Goal: Go to known website: Access a specific website the user already knows

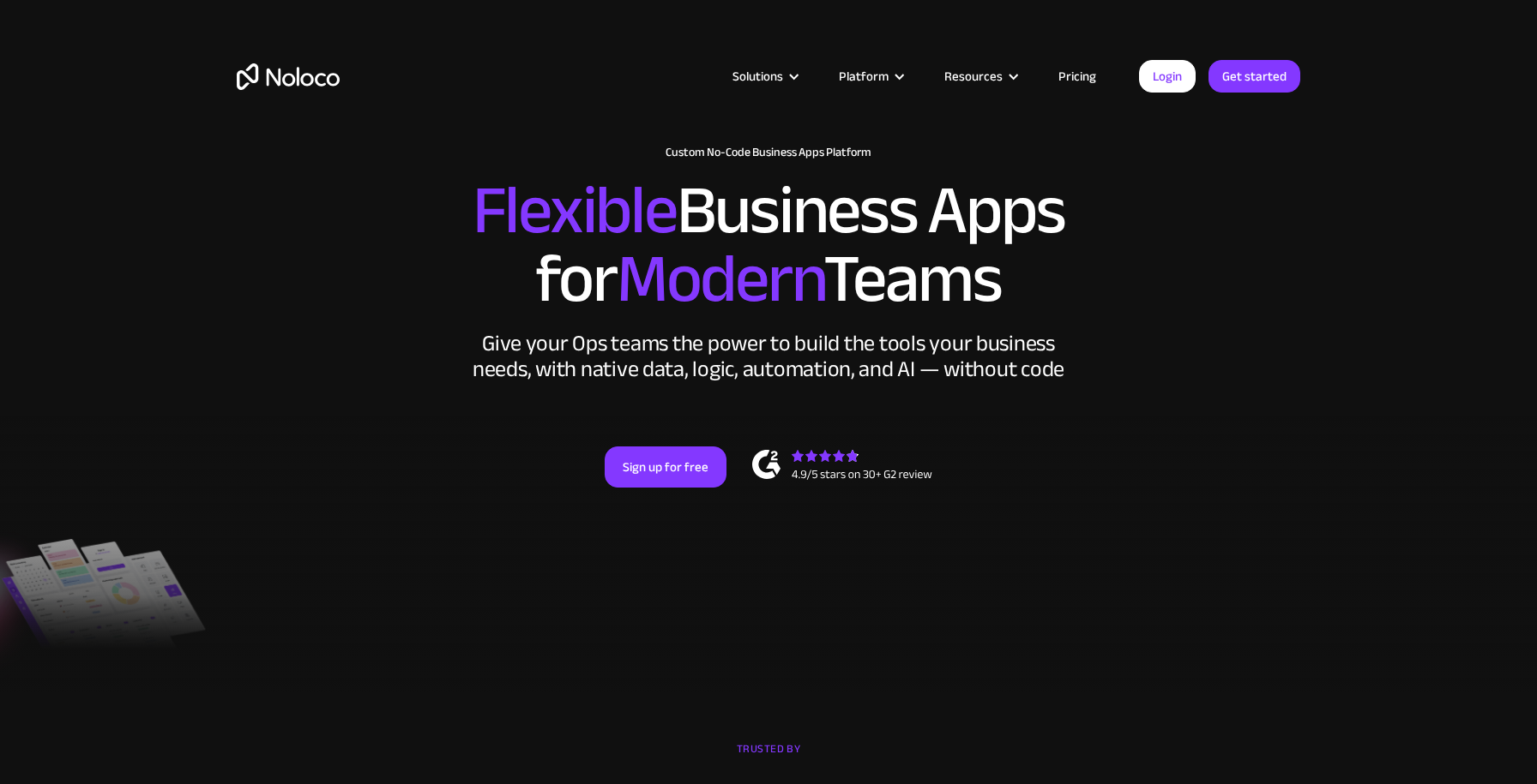
click at [1166, 72] on link "Login" at bounding box center [1167, 76] width 57 height 33
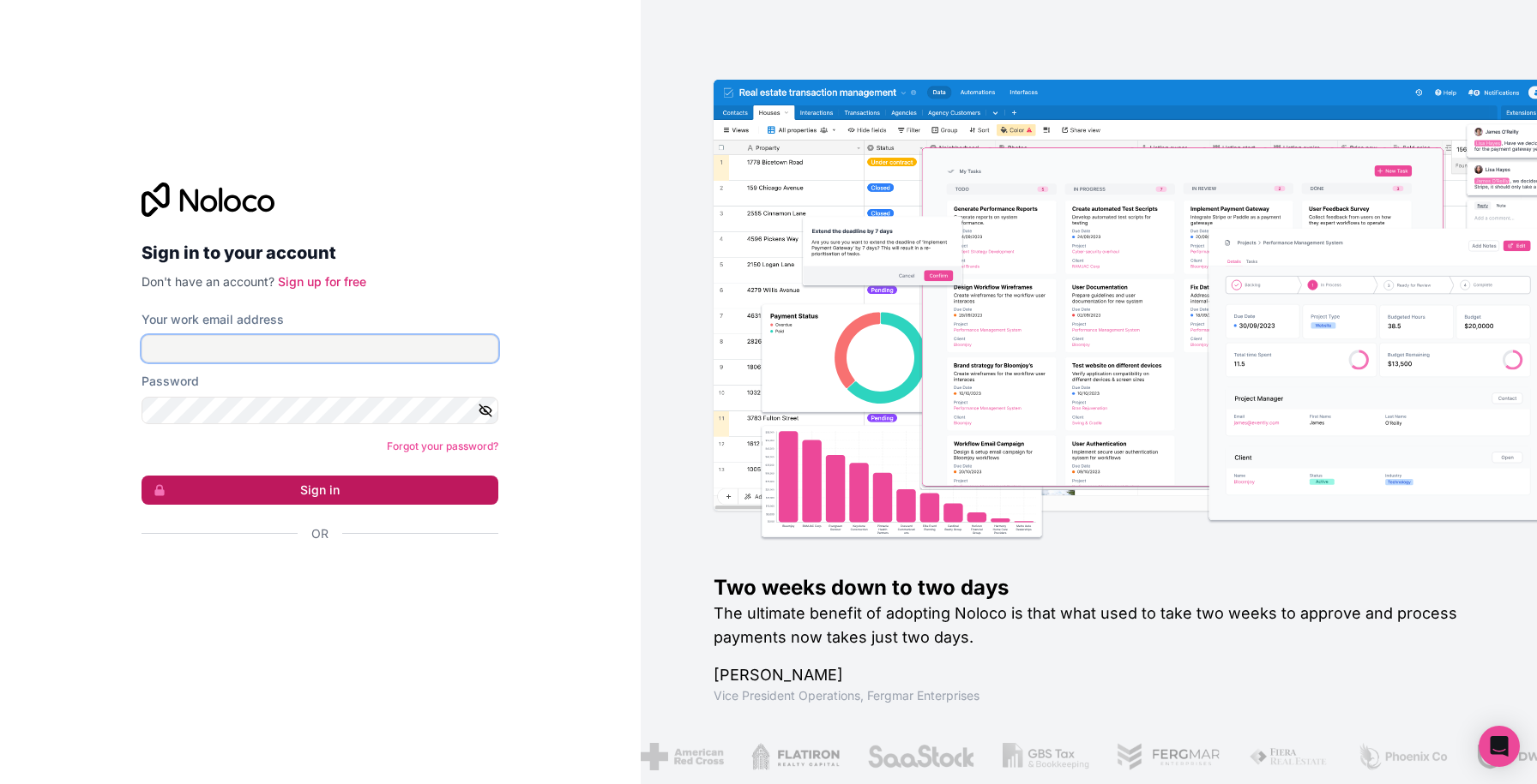
type input "zoe@gapconsulting.io"
click at [206, 496] on button "Sign in" at bounding box center [320, 490] width 357 height 29
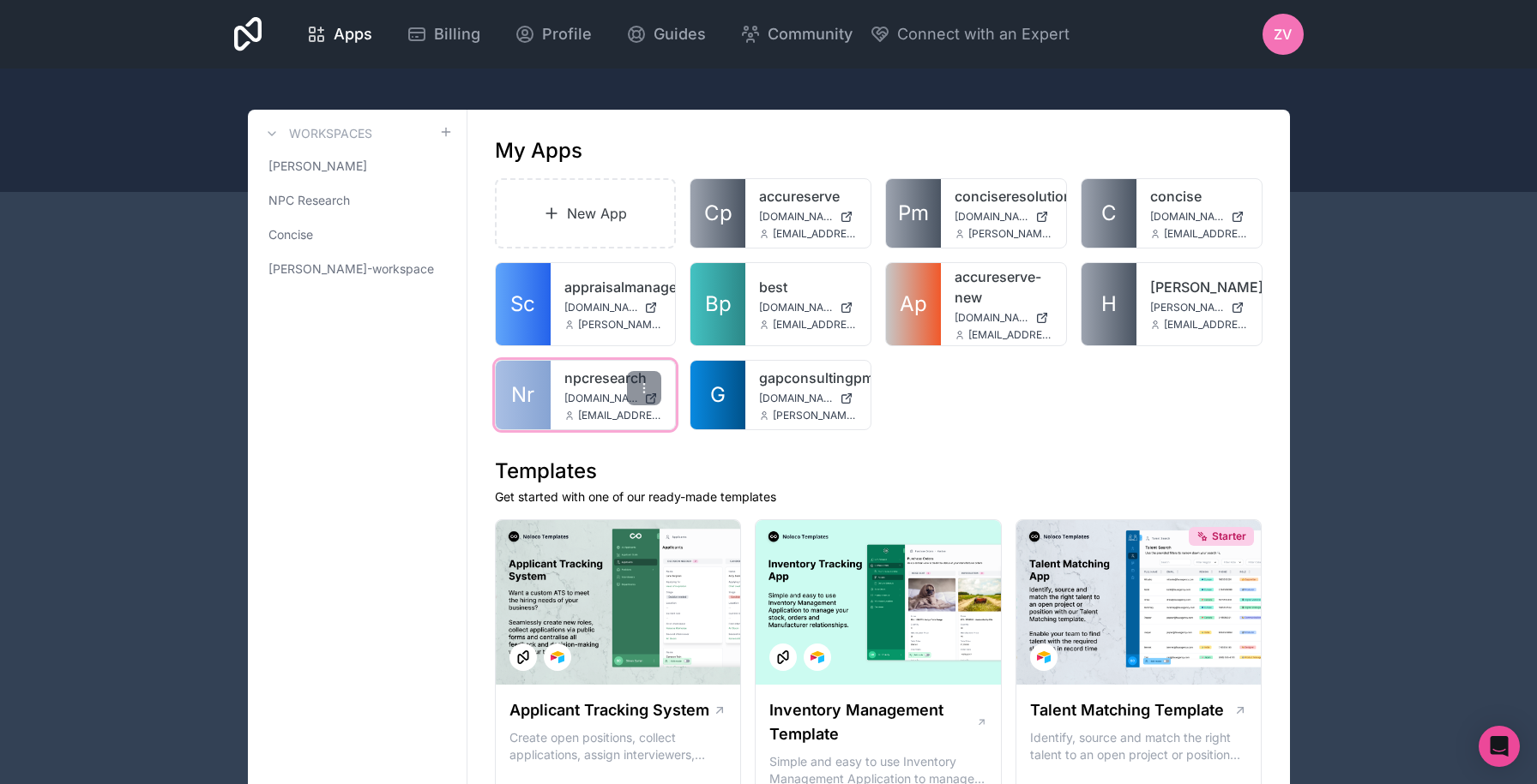
click at [558, 385] on div "npcresearch npcresearch.noloco.co zoe@gapconsulting.io" at bounding box center [613, 395] width 125 height 68
click at [514, 383] on span "Nr" at bounding box center [523, 395] width 23 height 28
